Goal: Contribute content: Add original content to the website for others to see

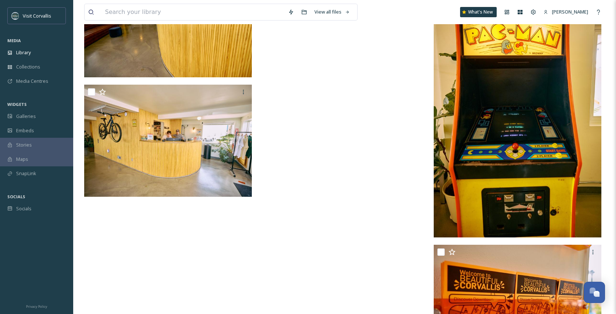
scroll to position [2456, 0]
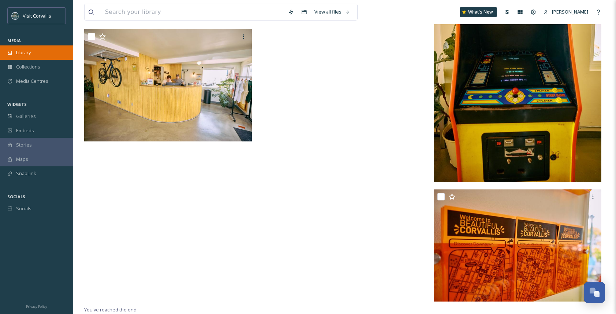
click at [30, 55] on span "Library" at bounding box center [23, 52] width 15 height 7
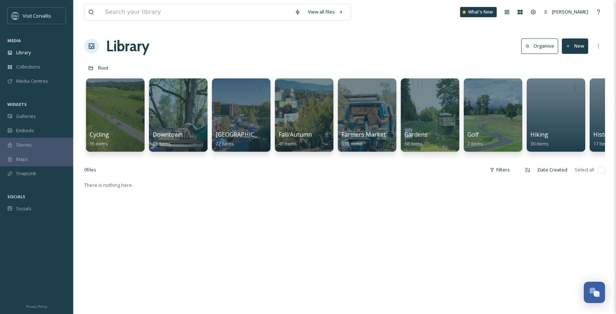
scroll to position [0, 970]
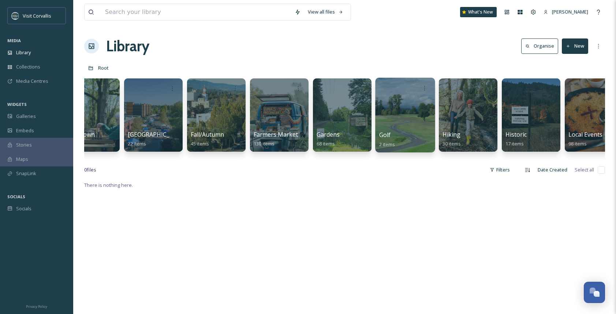
click at [404, 114] on div at bounding box center [405, 115] width 60 height 75
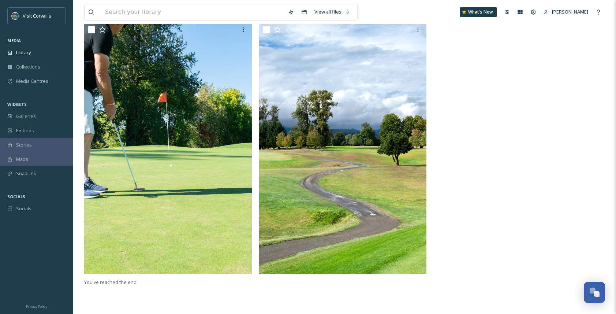
scroll to position [78, 0]
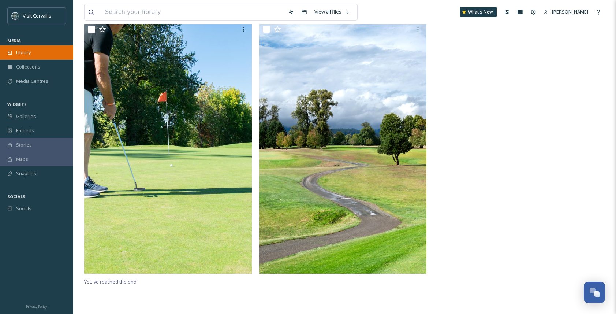
click at [31, 51] on span "Library" at bounding box center [23, 52] width 15 height 7
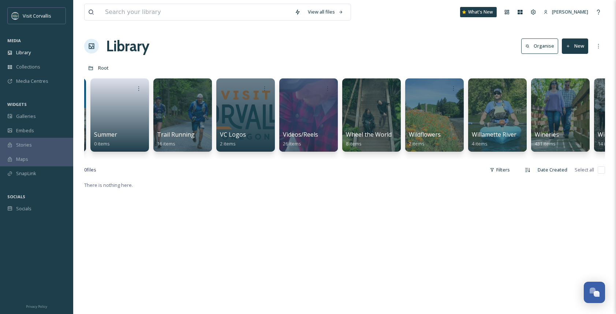
scroll to position [0, 2501]
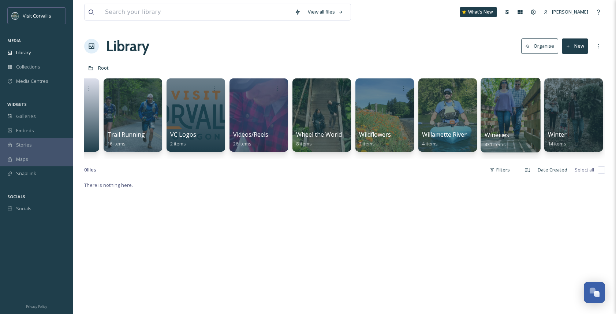
click at [503, 123] on div at bounding box center [511, 115] width 60 height 75
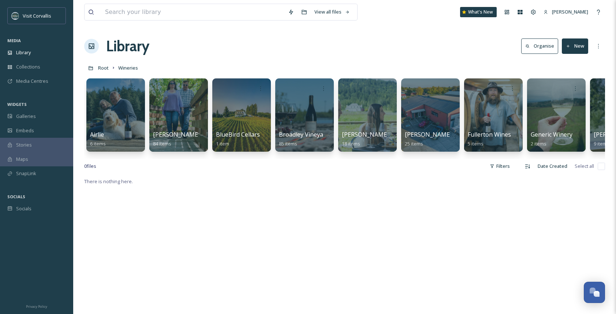
click at [220, 120] on div at bounding box center [241, 114] width 59 height 73
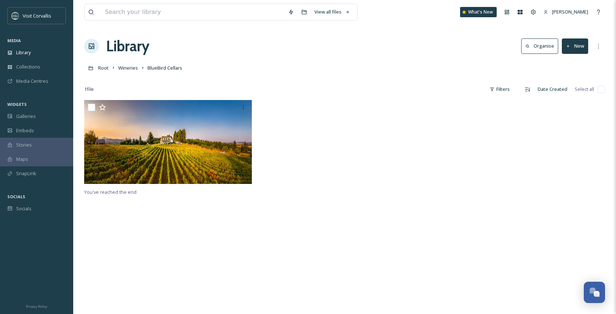
click at [215, 151] on img at bounding box center [168, 142] width 168 height 84
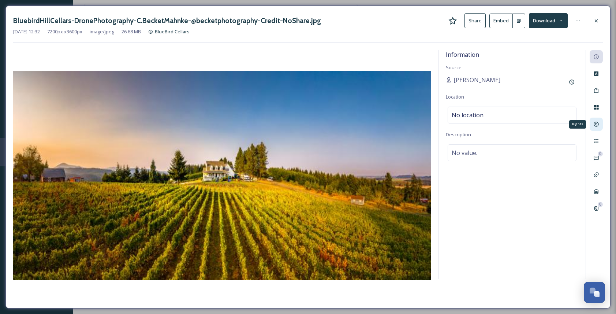
click at [598, 123] on icon at bounding box center [596, 124] width 6 height 6
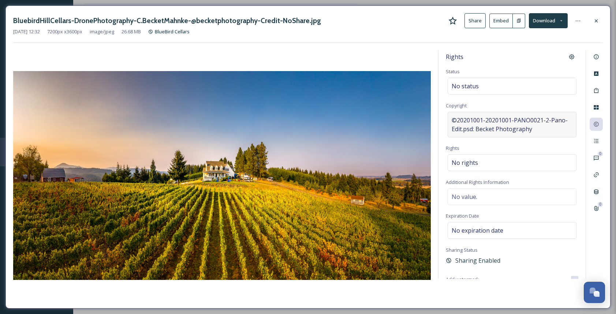
click at [493, 128] on span "©20201001-20201001-PANO0021-2-Pano-Edit.psd: Becket Photography" at bounding box center [512, 125] width 121 height 18
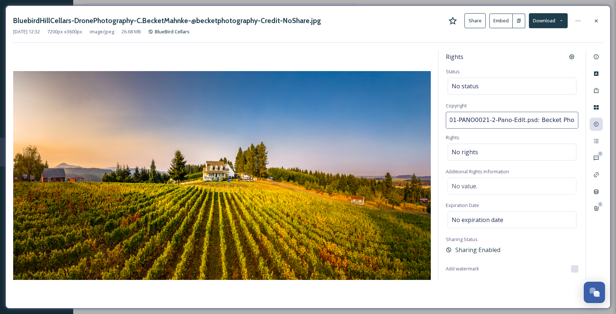
scroll to position [0, 34]
drag, startPoint x: 521, startPoint y: 120, endPoint x: 445, endPoint y: 119, distance: 75.8
click at [446, 119] on input "20201001-20201001-PANO0021-2-Pano-Edit.psd: Becket Photography" at bounding box center [512, 120] width 132 height 17
type input "Becket Photography"
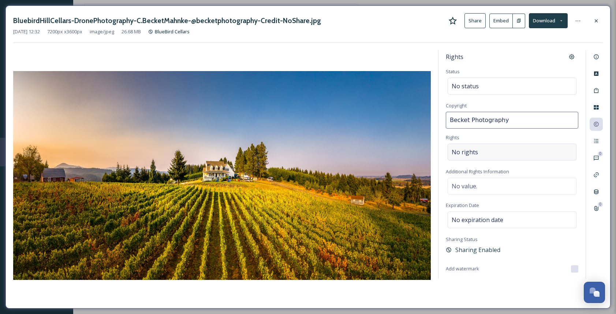
click at [489, 151] on div "No rights" at bounding box center [512, 151] width 129 height 17
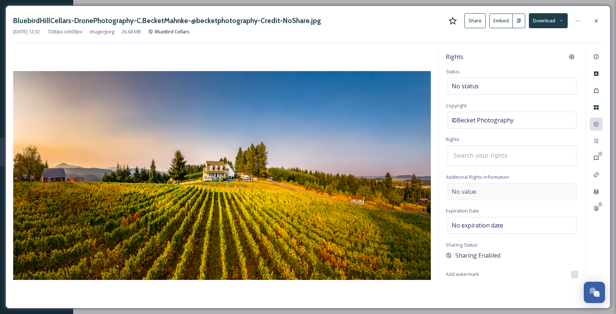
click at [478, 188] on div "No value." at bounding box center [512, 191] width 129 height 17
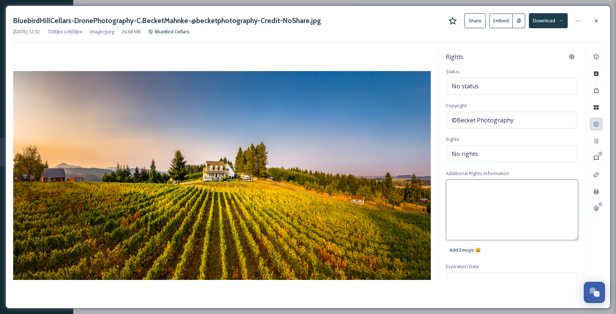
click at [468, 188] on textarea at bounding box center [512, 209] width 132 height 61
paste textarea "@becketphotography"
type textarea "@becketphotography"
click at [478, 87] on span "No status" at bounding box center [465, 86] width 27 height 9
click at [460, 157] on span "No rights" at bounding box center [465, 153] width 26 height 9
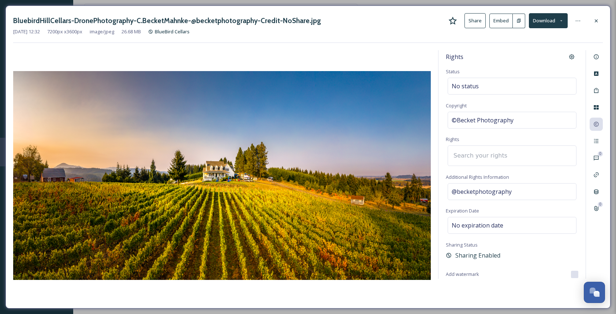
click at [464, 154] on input at bounding box center [490, 155] width 81 height 16
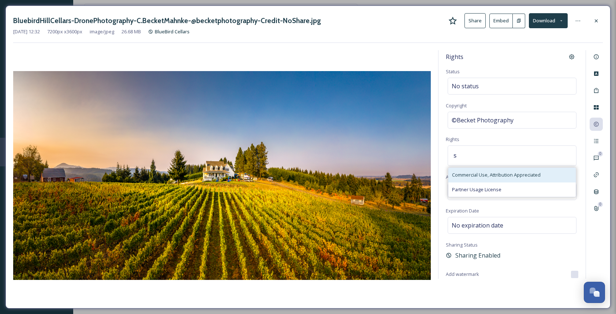
type input "s"
click at [474, 178] on span "Commercial Use, Attribution Appreciated" at bounding box center [496, 174] width 89 height 7
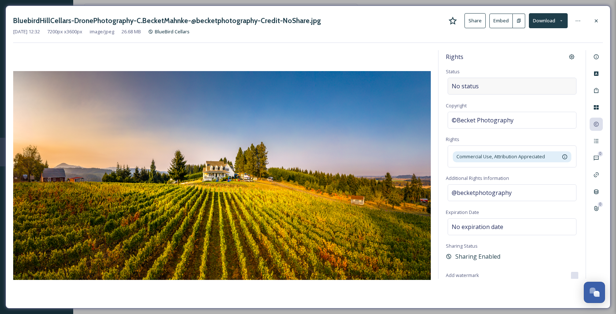
click at [541, 87] on div "No status" at bounding box center [512, 86] width 129 height 17
click at [596, 90] on icon at bounding box center [596, 90] width 4 height 5
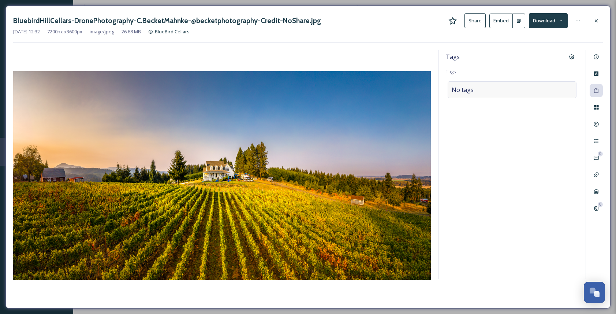
click at [518, 91] on div "No tags" at bounding box center [512, 89] width 129 height 17
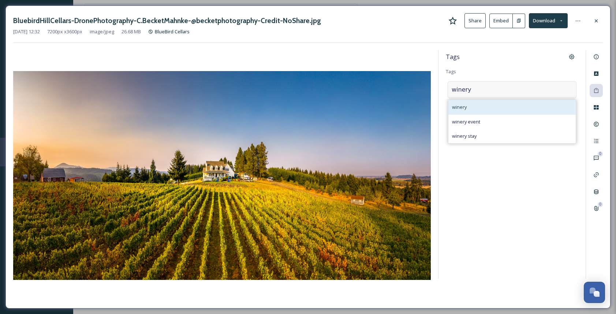
type input "winery"
click at [508, 105] on div "winery" at bounding box center [511, 107] width 127 height 14
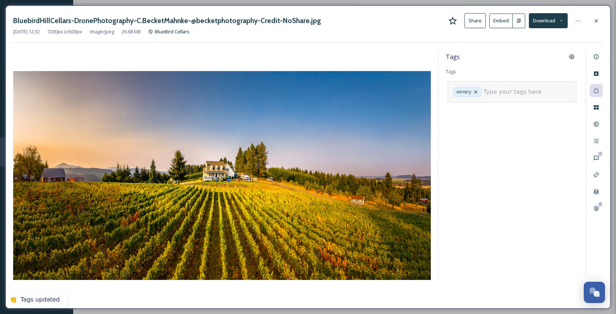
click at [484, 90] on input at bounding box center [519, 91] width 73 height 9
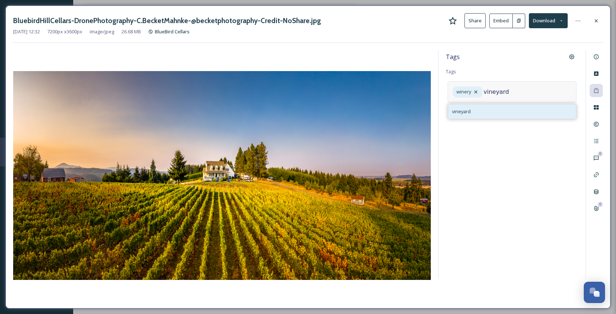
type input "vineyard"
click at [496, 108] on div "vineyard" at bounding box center [511, 111] width 127 height 14
click at [535, 92] on div "vineyard winery" at bounding box center [512, 96] width 129 height 31
click at [513, 105] on input at bounding box center [488, 104] width 73 height 9
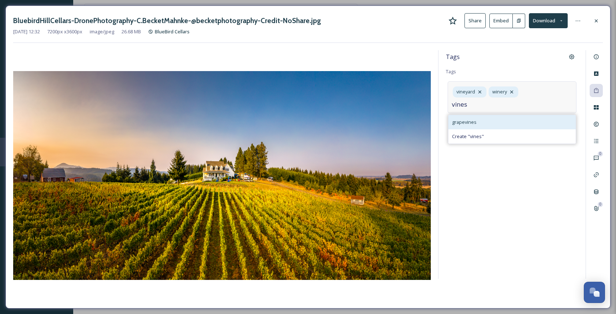
type input "vines"
click at [497, 122] on div "grapevines" at bounding box center [511, 122] width 127 height 14
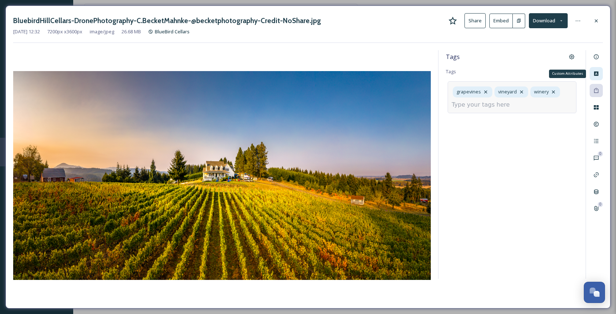
click at [597, 74] on icon at bounding box center [596, 73] width 4 height 4
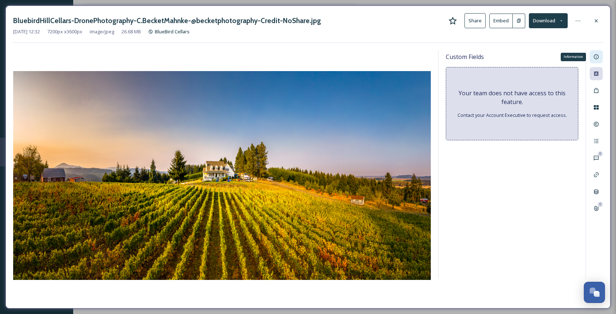
click at [597, 58] on icon at bounding box center [596, 57] width 6 height 6
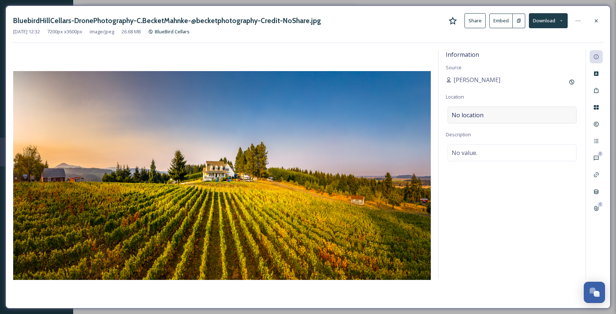
click at [502, 114] on div "No location" at bounding box center [512, 115] width 129 height 17
click at [502, 114] on input at bounding box center [512, 115] width 128 height 16
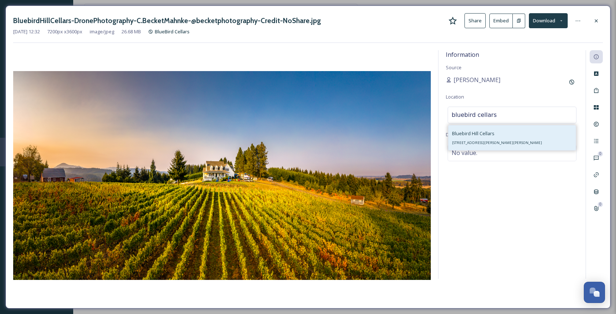
type input "bluebird cellars"
click at [496, 131] on div "Bluebird Hill Cellars [STREET_ADDRESS][PERSON_NAME][PERSON_NAME]" at bounding box center [497, 138] width 90 height 18
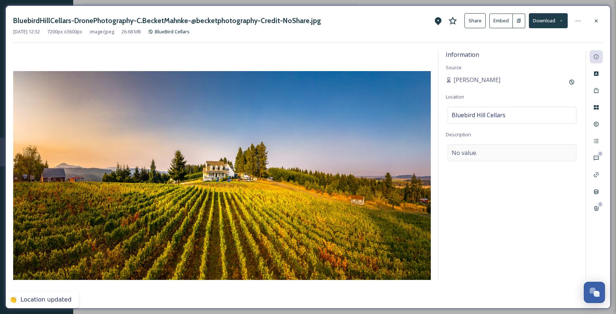
click at [484, 150] on div "No value." at bounding box center [512, 152] width 129 height 17
click at [473, 155] on textarea at bounding box center [512, 174] width 132 height 61
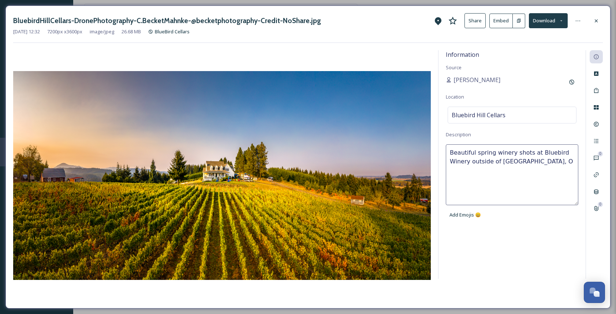
type textarea "Beautiful spring winery shots at Bluebird Winery outside of [GEOGRAPHIC_DATA], …"
click at [597, 21] on icon at bounding box center [596, 21] width 6 height 6
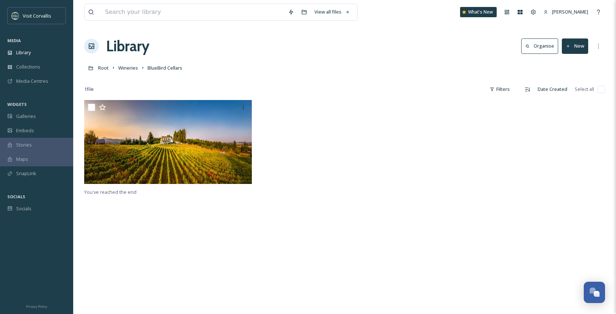
click at [290, 155] on div at bounding box center [344, 143] width 171 height 87
click at [25, 51] on span "Library" at bounding box center [23, 52] width 15 height 7
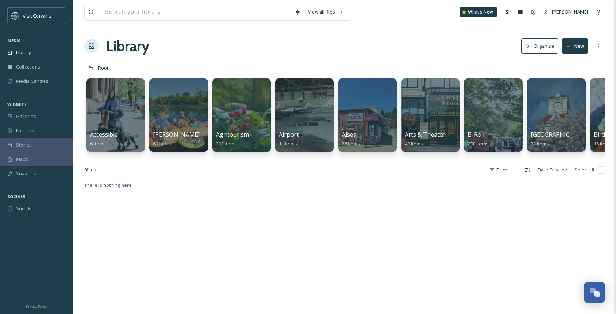
click at [130, 118] on div at bounding box center [115, 114] width 59 height 73
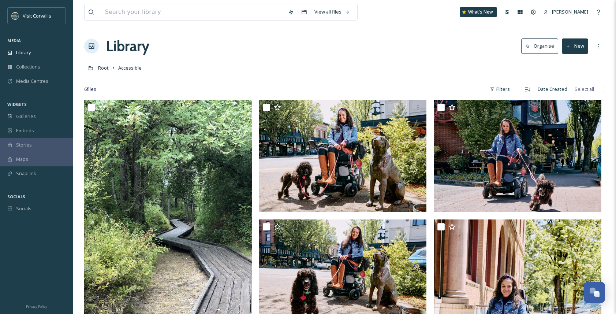
click at [577, 49] on button "New" at bounding box center [575, 45] width 26 height 15
click at [575, 59] on div "File Upload" at bounding box center [566, 63] width 41 height 14
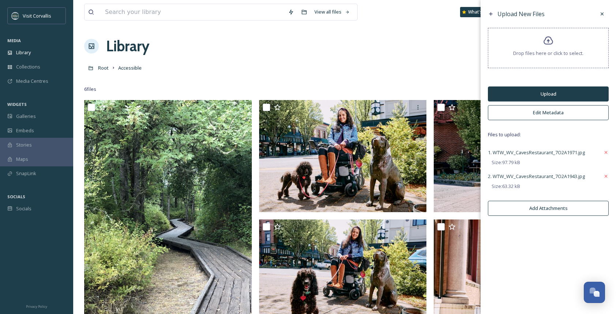
click at [541, 115] on button "Edit Metadata" at bounding box center [548, 112] width 121 height 15
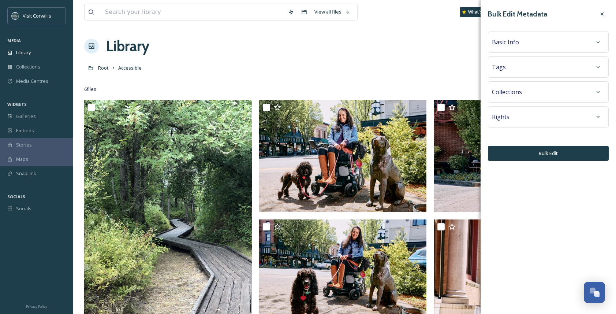
click at [516, 68] on div "Tags" at bounding box center [548, 66] width 113 height 13
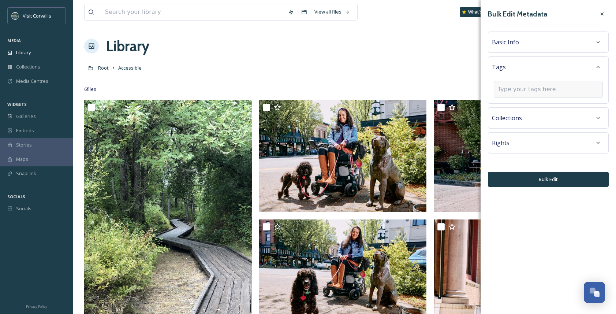
click at [508, 87] on input at bounding box center [534, 89] width 73 height 9
type input "Wheel the World"
click at [523, 104] on span "Create " Wheel the World "" at bounding box center [526, 106] width 57 height 7
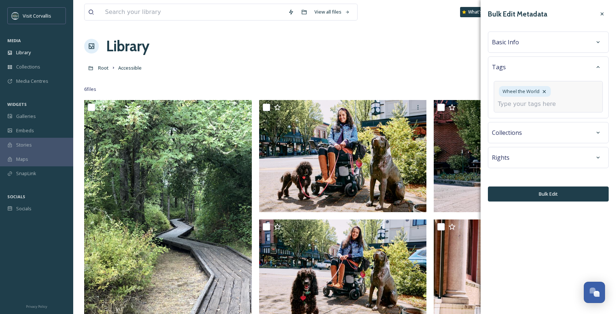
click at [522, 107] on input at bounding box center [534, 104] width 73 height 9
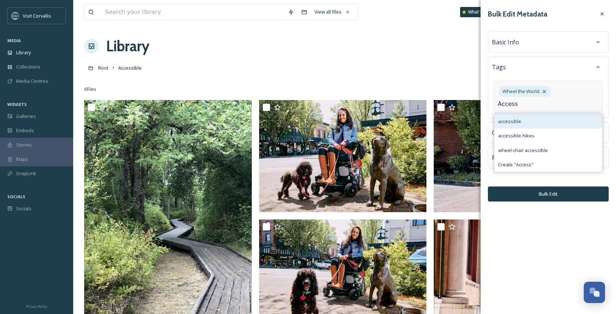
type input "Access"
click at [523, 119] on div "accessible" at bounding box center [548, 121] width 108 height 14
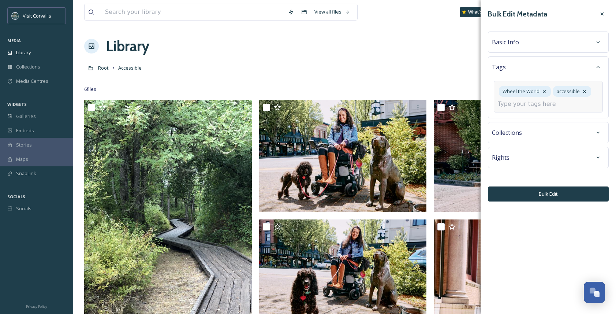
click at [529, 107] on input at bounding box center [534, 104] width 73 height 9
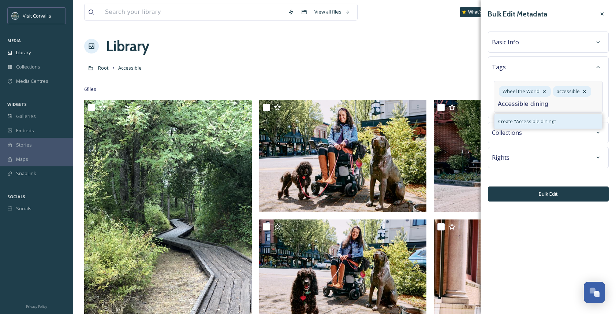
type input "Accessible dining"
click at [536, 117] on div "Create " Accessible dining "" at bounding box center [548, 121] width 108 height 14
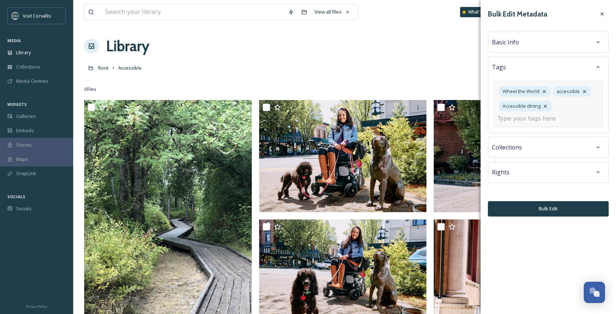
click at [538, 121] on input at bounding box center [534, 118] width 73 height 9
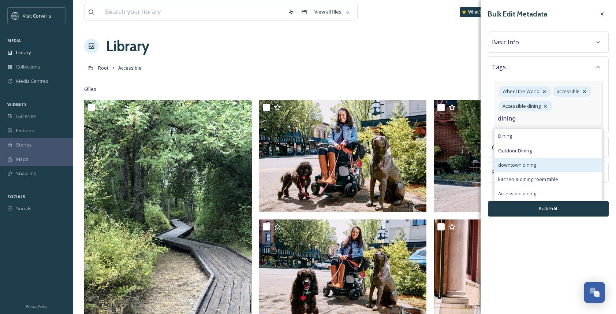
type input "dining"
click at [522, 161] on span "downtown dining" at bounding box center [517, 164] width 38 height 7
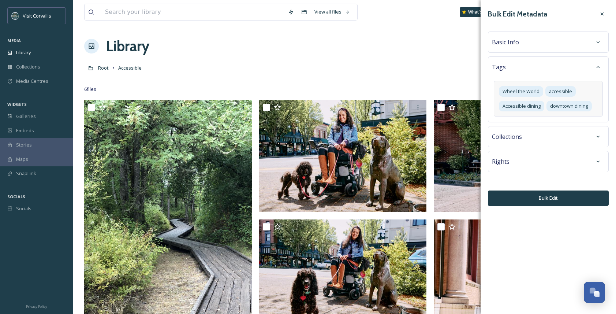
click at [529, 44] on div "Basic Info" at bounding box center [548, 42] width 113 height 13
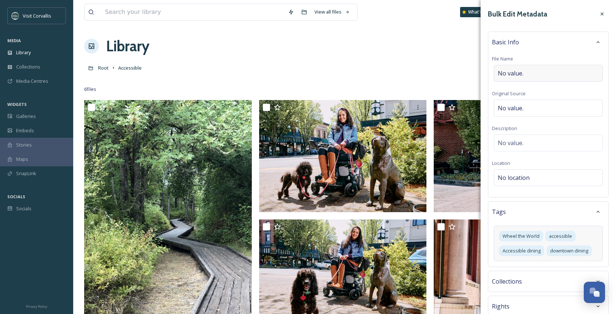
click at [515, 67] on div "No value." at bounding box center [548, 73] width 109 height 17
type input "Couple eating at Caves"
click at [516, 74] on input "Couple eating at Caves" at bounding box center [548, 73] width 113 height 17
click at [527, 139] on div "No value." at bounding box center [548, 140] width 109 height 17
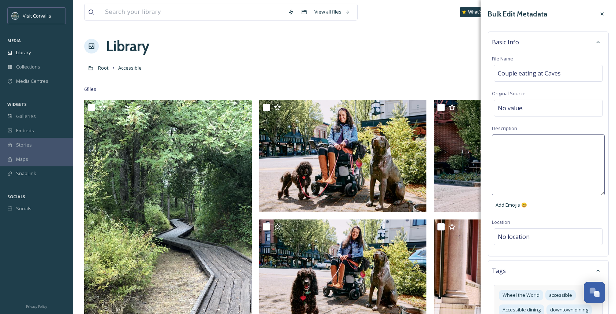
click at [520, 144] on textarea at bounding box center [548, 164] width 113 height 61
type textarea "Couple with a wheelchair user dining at [GEOGRAPHIC_DATA] in [GEOGRAPHIC_DATA],…"
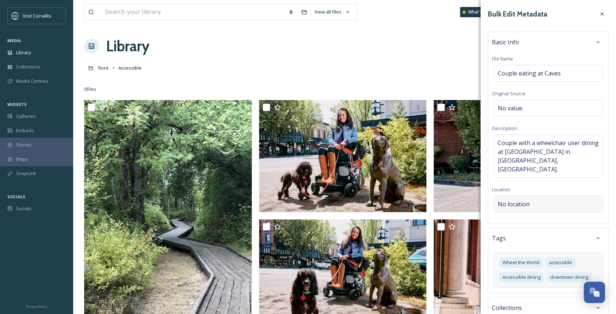
click at [523, 232] on div "Bulk Edit Metadata Basic Info File Name Couple eating at Caves Original Source …" at bounding box center [548, 192] width 135 height 384
click at [527, 199] on span "No location" at bounding box center [514, 203] width 32 height 9
click at [515, 196] on input at bounding box center [548, 204] width 108 height 16
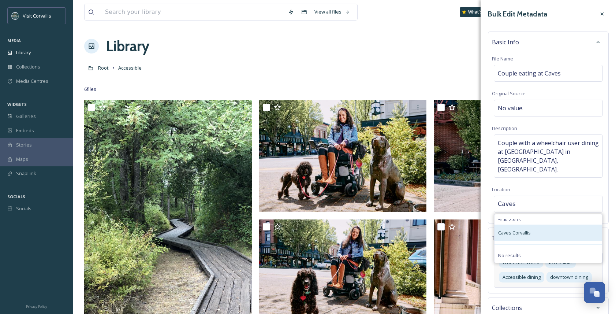
click at [519, 228] on div "Caves Corvallis" at bounding box center [514, 232] width 33 height 9
click at [520, 229] on span "Caves Corvallis" at bounding box center [514, 232] width 33 height 7
click at [526, 196] on input "Caves" at bounding box center [548, 204] width 108 height 16
type input "Caves corvallis"
click at [516, 229] on span "Caves Corvallis" at bounding box center [514, 232] width 33 height 7
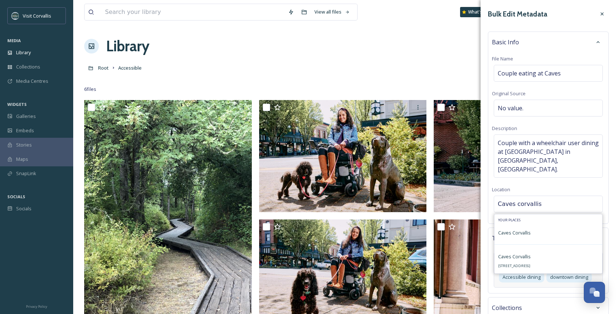
click at [513, 253] on span "Caves Corvallis" at bounding box center [514, 256] width 33 height 7
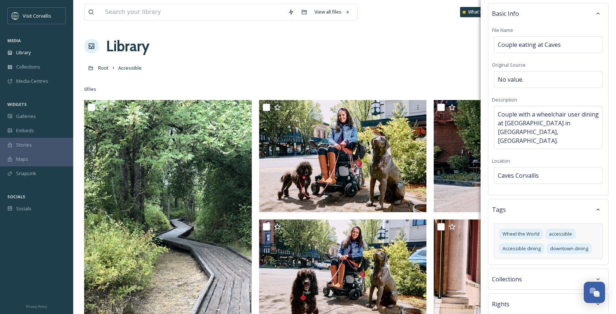
scroll to position [53, 0]
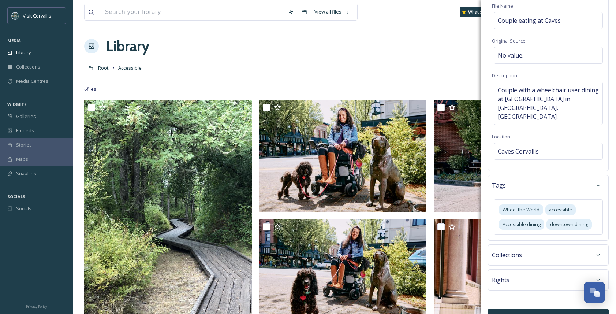
click at [524, 273] on div "Rights" at bounding box center [548, 279] width 113 height 13
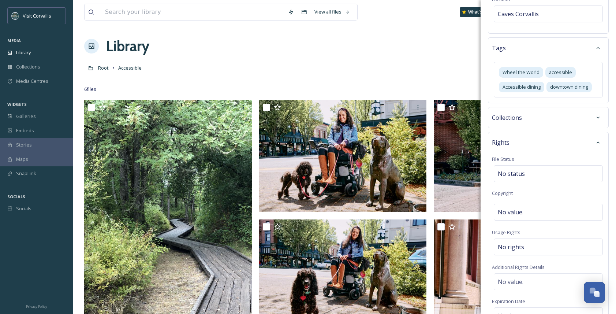
scroll to position [191, 0]
click at [519, 206] on span "No value." at bounding box center [511, 210] width 26 height 9
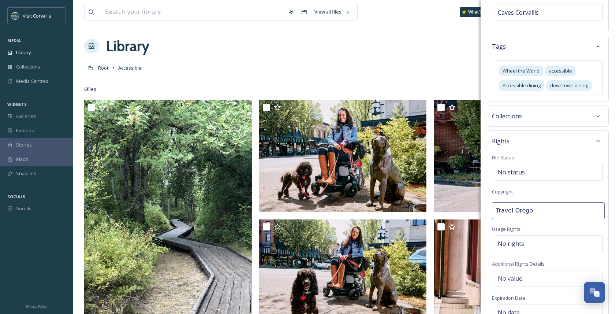
type input "Travel [US_STATE]"
click at [510, 237] on div "No rights" at bounding box center [548, 245] width 109 height 17
click at [512, 239] on input at bounding box center [536, 247] width 81 height 16
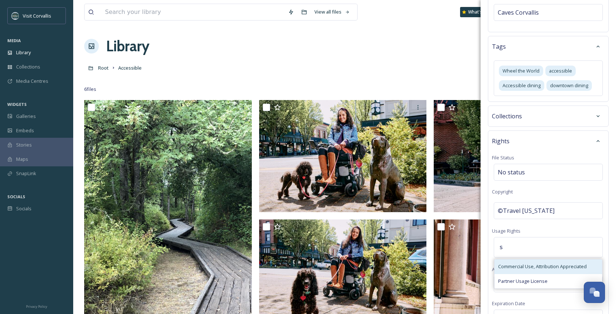
type input "s"
click at [512, 263] on span "Commercial Use, Attribution Appreciated" at bounding box center [542, 266] width 89 height 7
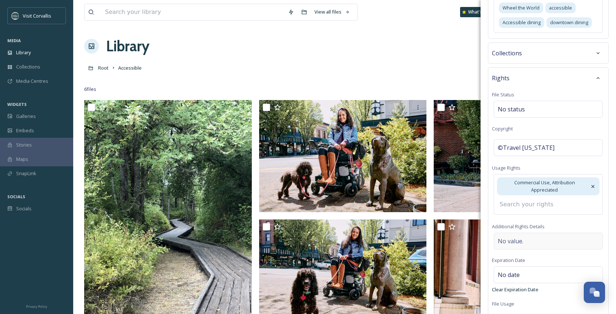
scroll to position [255, 0]
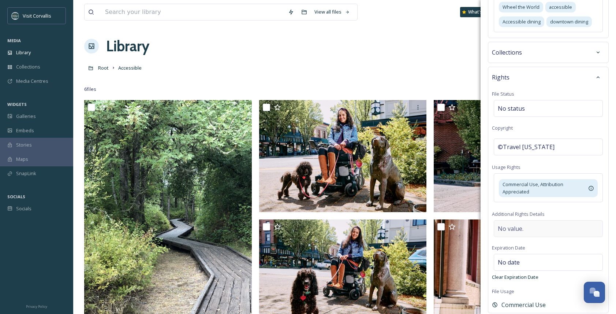
click at [515, 224] on div "Rights File Status No status Copyright ©Travel [US_STATE] Usage Rights Commerci…" at bounding box center [548, 190] width 121 height 246
click at [516, 224] on span "No value." at bounding box center [511, 228] width 26 height 9
click at [507, 220] on textarea at bounding box center [548, 250] width 113 height 61
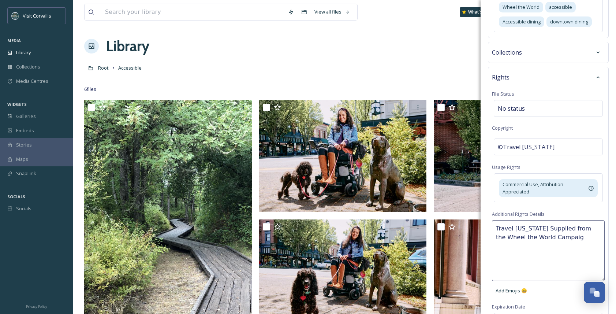
type textarea "Travel [US_STATE] Supplied from the Wheel the World Campaign"
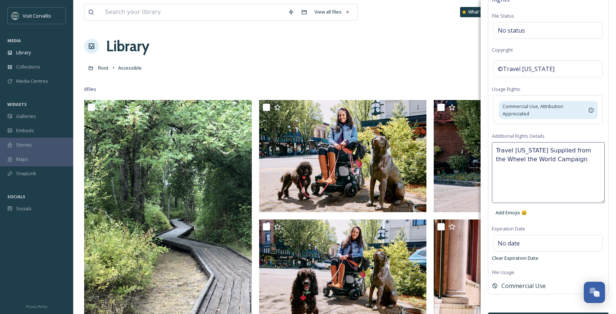
scroll to position [335, 0]
click at [517, 311] on button "Bulk Edit" at bounding box center [548, 318] width 121 height 15
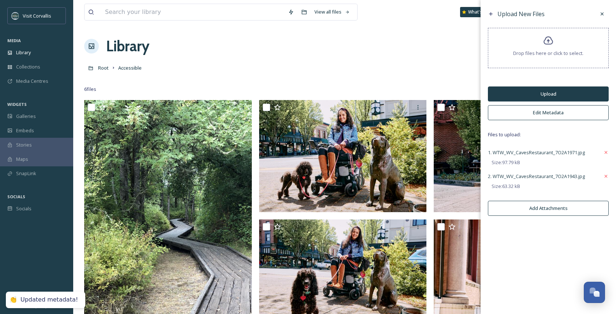
click at [546, 94] on button "Upload" at bounding box center [548, 93] width 121 height 15
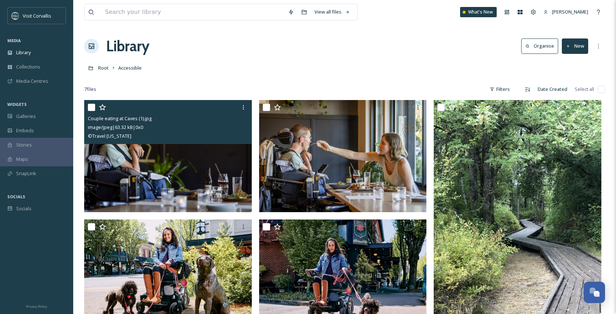
click at [91, 108] on input "checkbox" at bounding box center [91, 107] width 7 height 7
checkbox input "true"
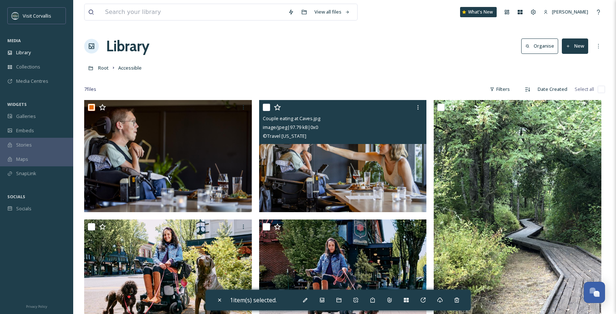
click at [264, 109] on input "checkbox" at bounding box center [266, 107] width 7 height 7
checkbox input "true"
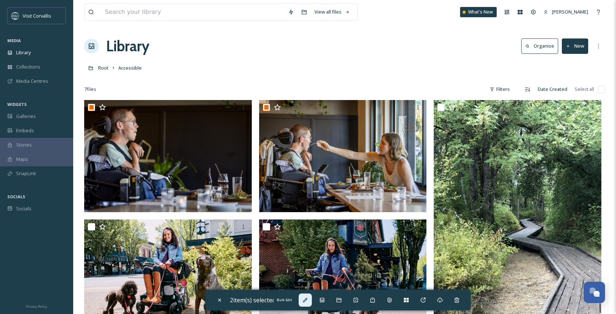
click at [306, 301] on icon at bounding box center [305, 300] width 6 height 6
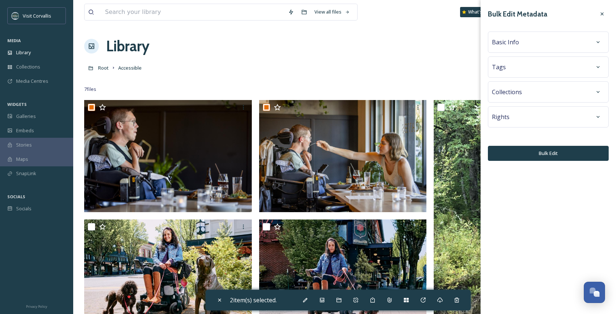
click at [527, 123] on div "Rights" at bounding box center [548, 116] width 121 height 21
click at [535, 115] on div "Rights" at bounding box center [548, 116] width 113 height 13
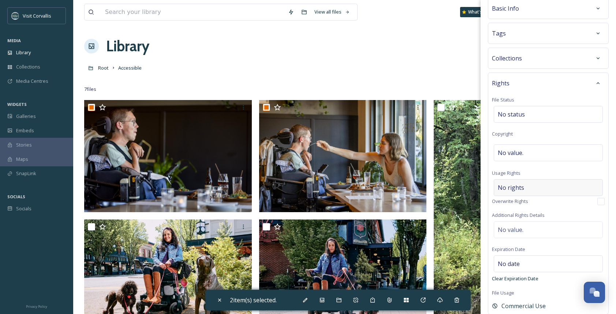
scroll to position [75, 0]
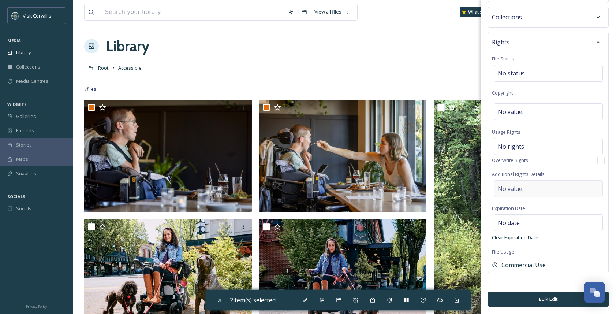
click at [527, 189] on div "No value." at bounding box center [548, 188] width 109 height 17
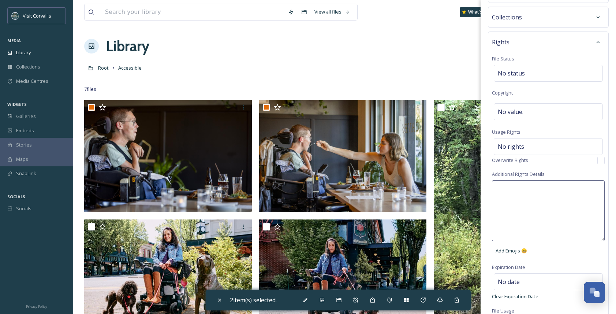
click at [526, 192] on textarea at bounding box center [548, 210] width 113 height 61
paste textarea "State and local government agencies and industry partners who promote [US_STATE…"
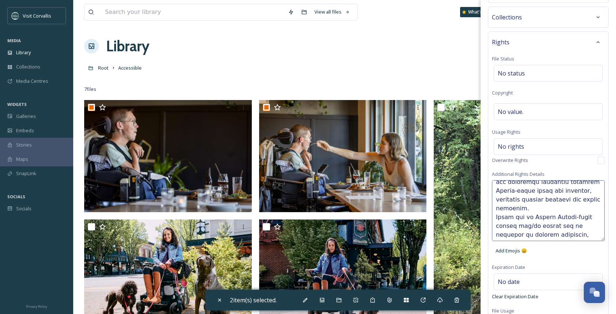
scroll to position [86, 0]
click at [498, 207] on textarea at bounding box center [548, 210] width 113 height 61
click at [497, 206] on textarea at bounding box center [548, 210] width 113 height 61
click at [496, 230] on textarea at bounding box center [548, 210] width 113 height 61
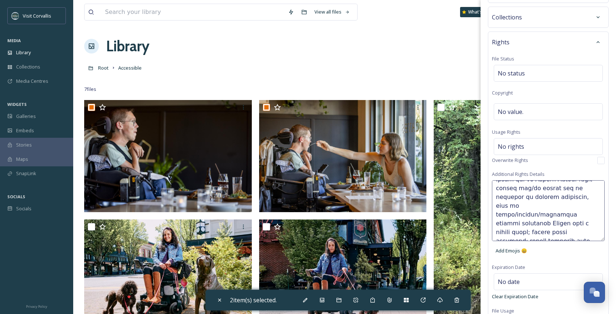
type textarea "State and local government agencies and industry partners who promote [US_STATE…"
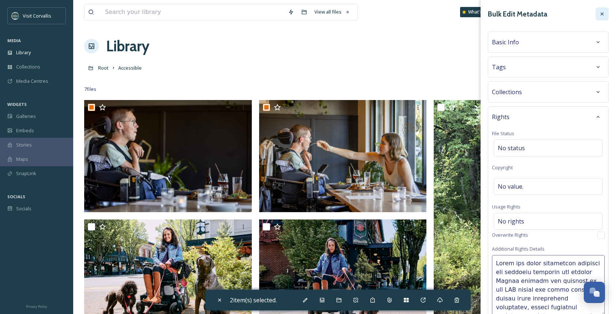
click at [601, 13] on icon at bounding box center [602, 13] width 3 height 3
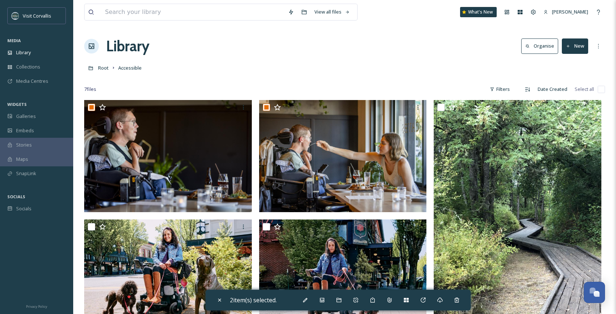
click at [409, 52] on div "Library Organise New" at bounding box center [344, 46] width 521 height 22
click at [45, 52] on div "Library" at bounding box center [36, 52] width 73 height 14
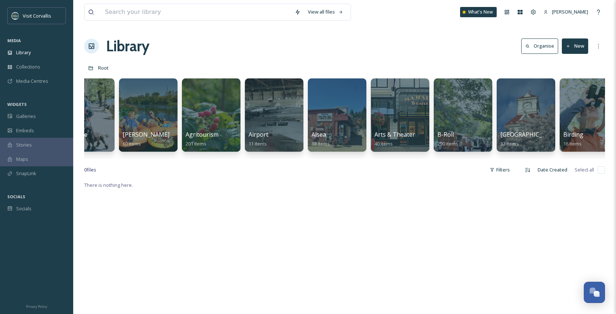
scroll to position [0, 33]
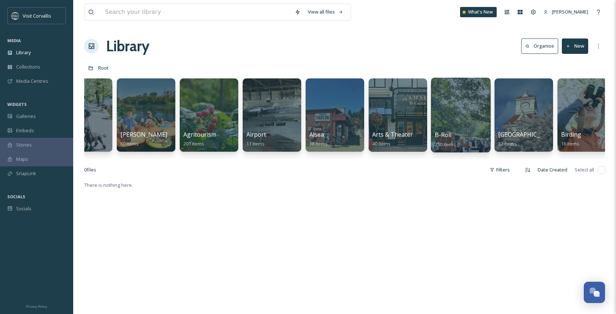
click at [447, 108] on div at bounding box center [461, 115] width 60 height 75
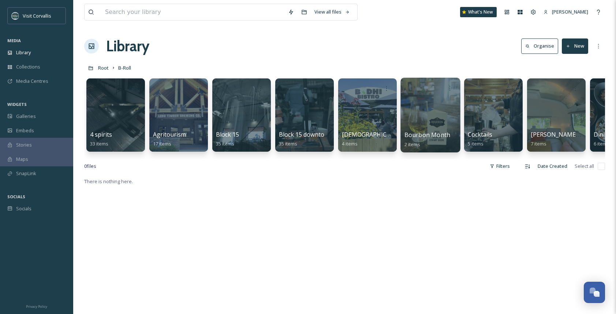
scroll to position [0, 4]
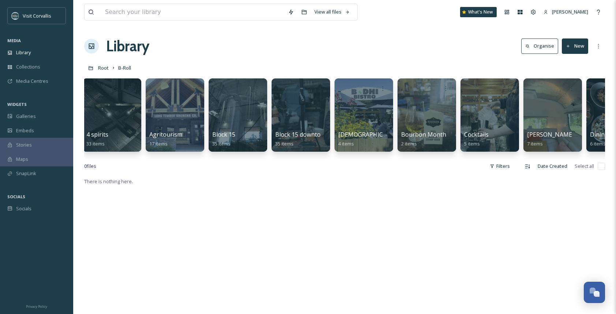
click at [580, 41] on button "New" at bounding box center [575, 45] width 26 height 15
click at [565, 88] on div "Folder" at bounding box center [566, 92] width 41 height 14
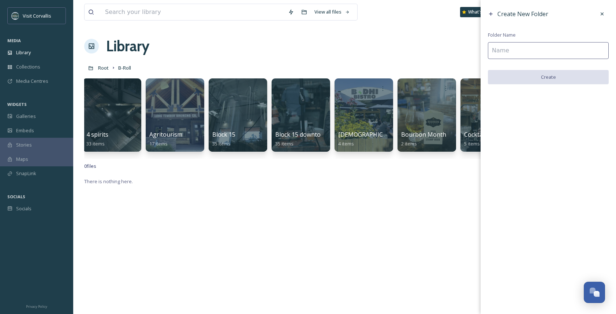
click at [548, 53] on input at bounding box center [548, 50] width 121 height 17
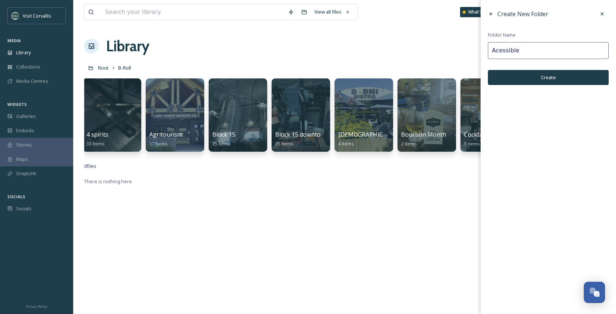
click at [499, 51] on input "Acessible" at bounding box center [548, 50] width 121 height 17
type input "Accessible"
click at [522, 74] on button "Create" at bounding box center [548, 77] width 121 height 15
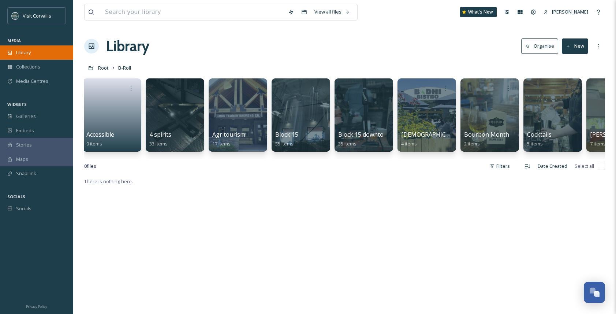
click at [23, 53] on span "Library" at bounding box center [23, 52] width 15 height 7
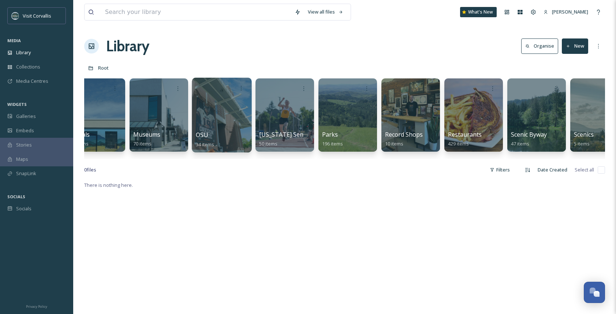
scroll to position [0, 1783]
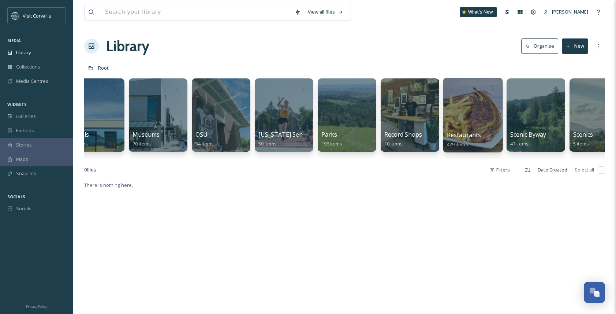
click at [470, 116] on div at bounding box center [473, 115] width 60 height 75
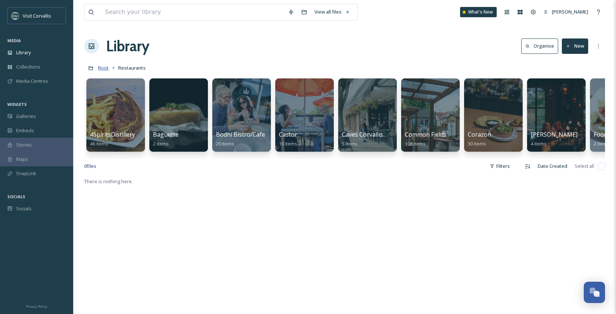
click at [100, 70] on span "Root" at bounding box center [103, 67] width 11 height 7
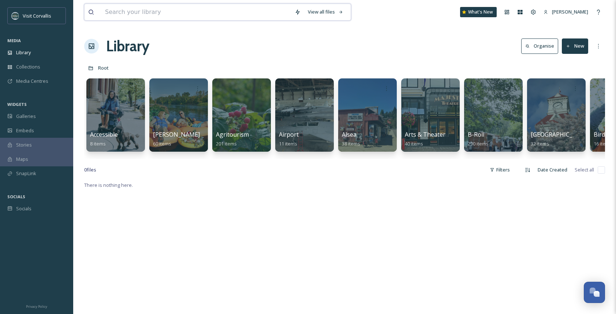
click at [179, 10] on input at bounding box center [196, 12] width 190 height 16
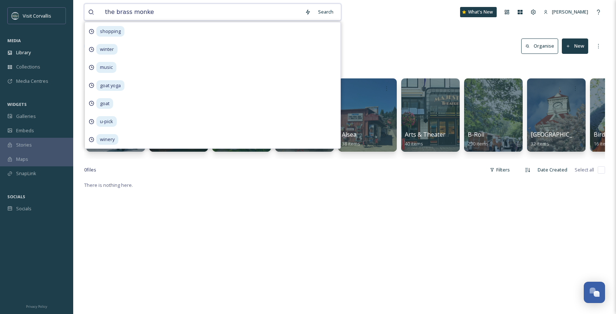
type input "the brass monkey"
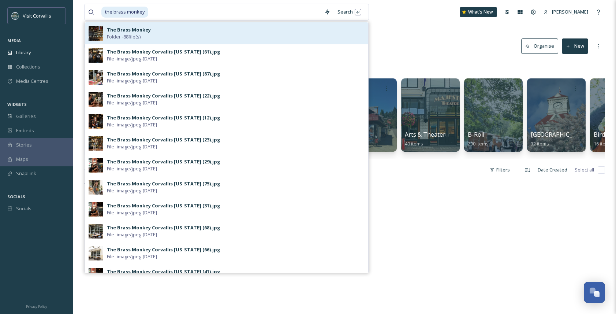
click at [156, 27] on div "The Brass Monkey Folder - 88 file(s)" at bounding box center [236, 33] width 258 height 14
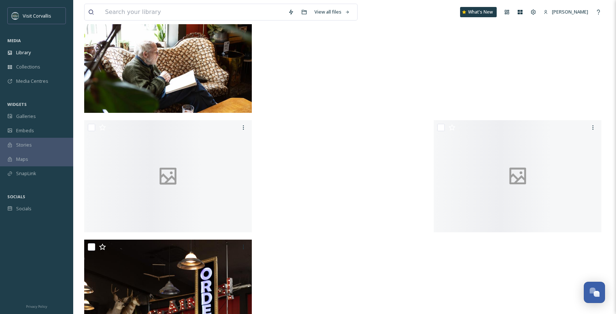
scroll to position [4153, 0]
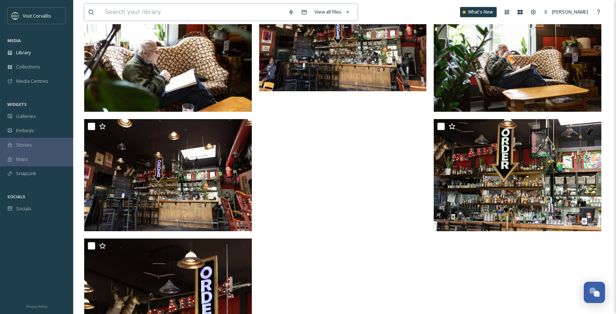
click at [137, 10] on input at bounding box center [192, 12] width 183 height 16
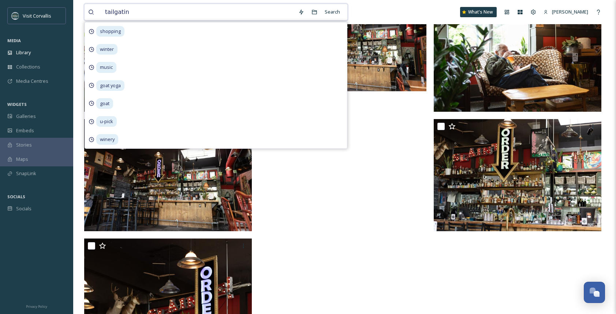
type input "tailgating"
type input "'"
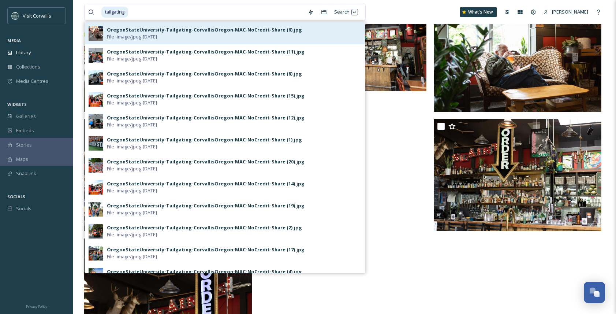
click at [138, 28] on div "OregonStateUniversity-Tailgating-CorvallisOregon-MAC-NoCredit-Share (6).jpg" at bounding box center [204, 29] width 195 height 7
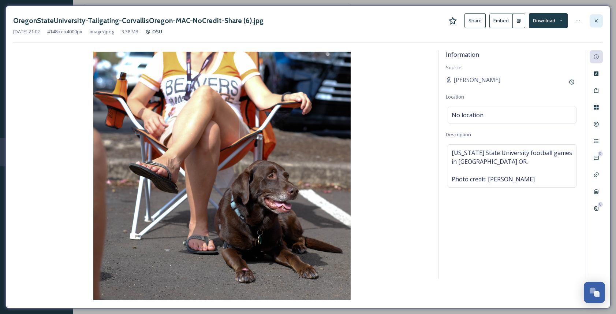
click at [598, 21] on icon at bounding box center [596, 21] width 6 height 6
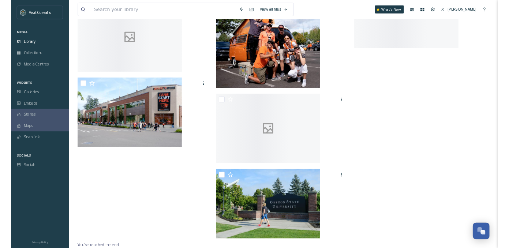
scroll to position [1225, 0]
